Goal: Find specific page/section: Find specific page/section

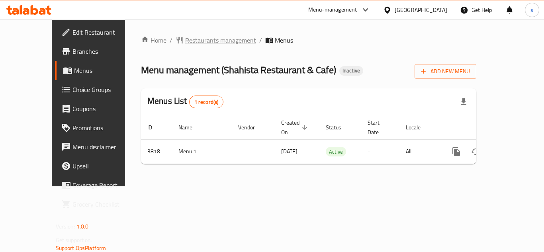
click at [185, 44] on span "Restaurants management" at bounding box center [220, 40] width 71 height 10
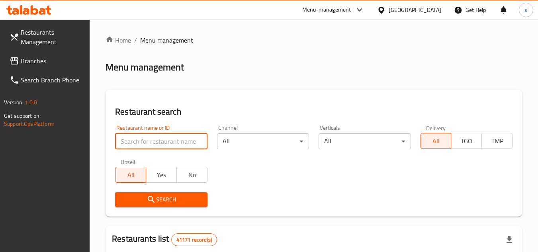
click at [160, 142] on input "search" at bounding box center [161, 141] width 92 height 16
paste input "2472"
type input "2472"
click button "Search" at bounding box center [161, 199] width 92 height 15
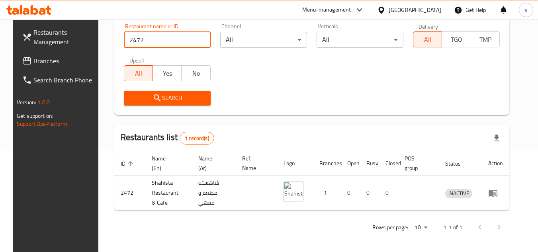
scroll to position [103, 0]
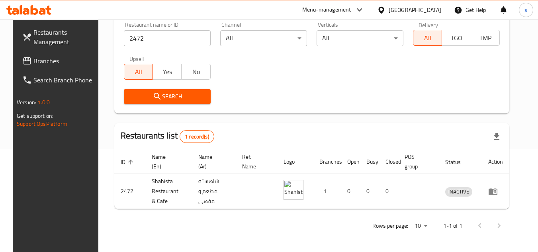
click at [56, 66] on link "Branches" at bounding box center [59, 60] width 87 height 19
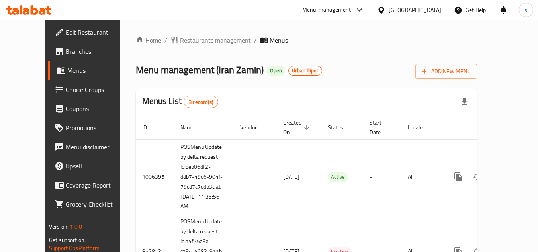
click at [286, 40] on ol "Home / Restaurants management / Menus" at bounding box center [306, 40] width 341 height 10
click at [187, 39] on span "Restaurants management" at bounding box center [215, 40] width 71 height 10
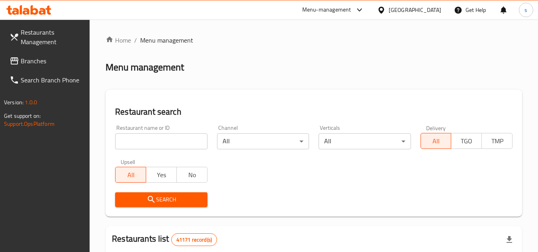
click at [173, 139] on input "search" at bounding box center [161, 141] width 92 height 16
paste input "4117"
type input "4117"
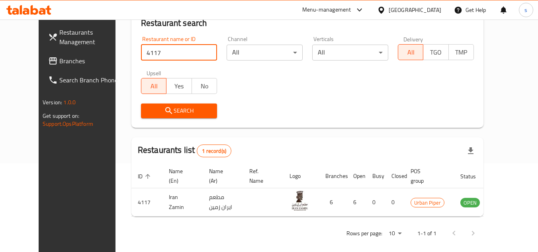
scroll to position [96, 0]
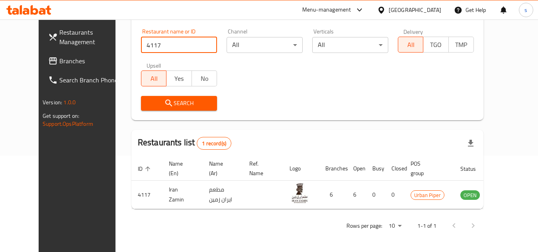
click at [59, 63] on span "Branches" at bounding box center [90, 61] width 63 height 10
